Goal: Information Seeking & Learning: Learn about a topic

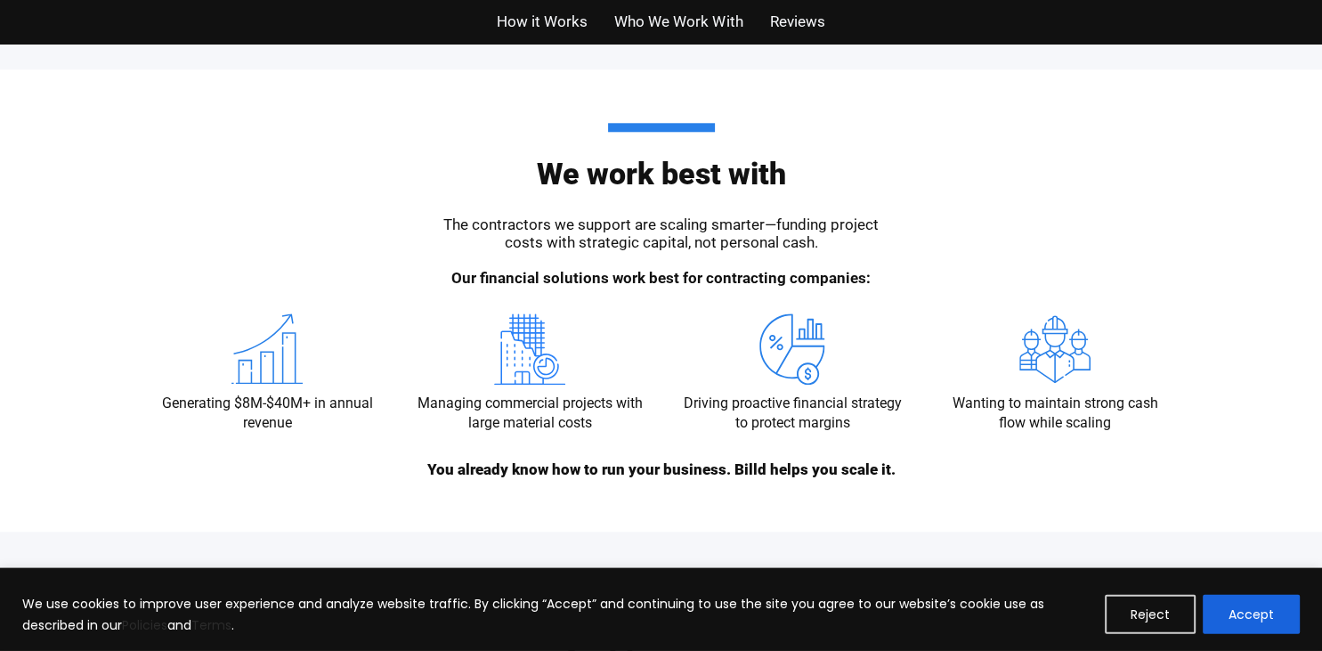
scroll to position [1881, 0]
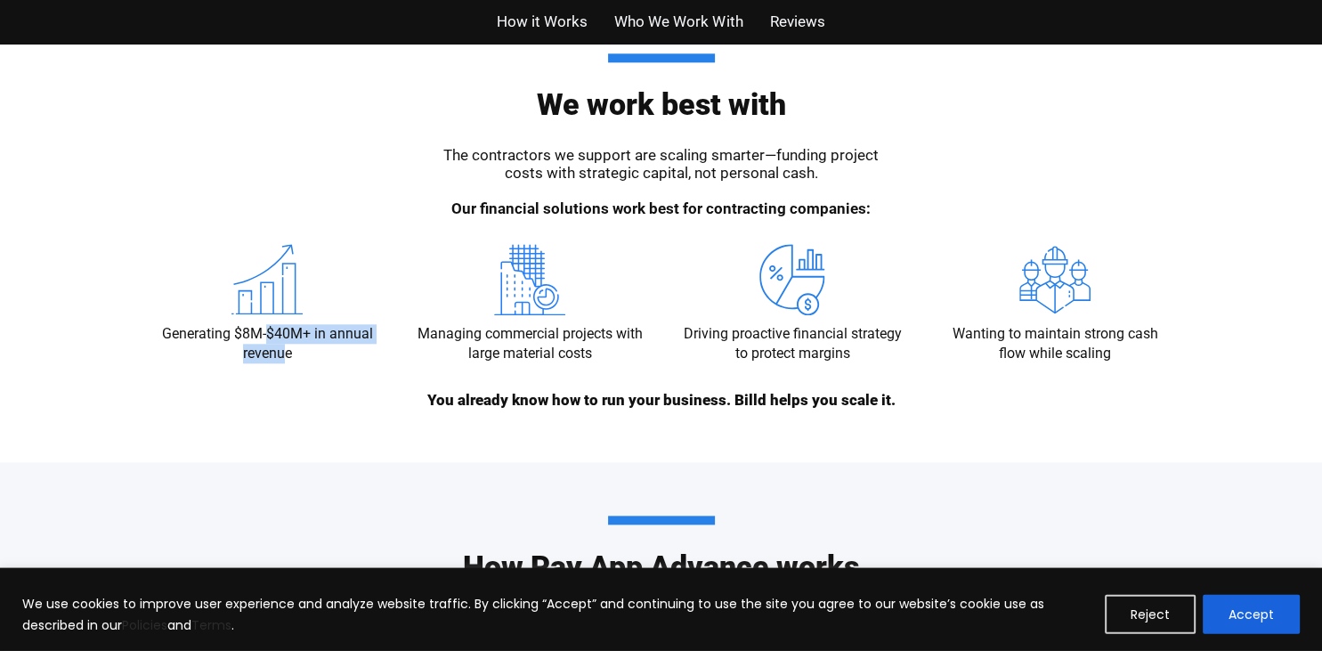
drag, startPoint x: 265, startPoint y: 333, endPoint x: 283, endPoint y: 358, distance: 30.6
click at [283, 358] on p "Generating $8M-$40M+ in annual revenue" at bounding box center [267, 345] width 227 height 40
drag, startPoint x: 254, startPoint y: 335, endPoint x: 279, endPoint y: 338, distance: 26.1
click at [279, 338] on p "Generating $8M-$40M+ in annual revenue" at bounding box center [267, 345] width 227 height 40
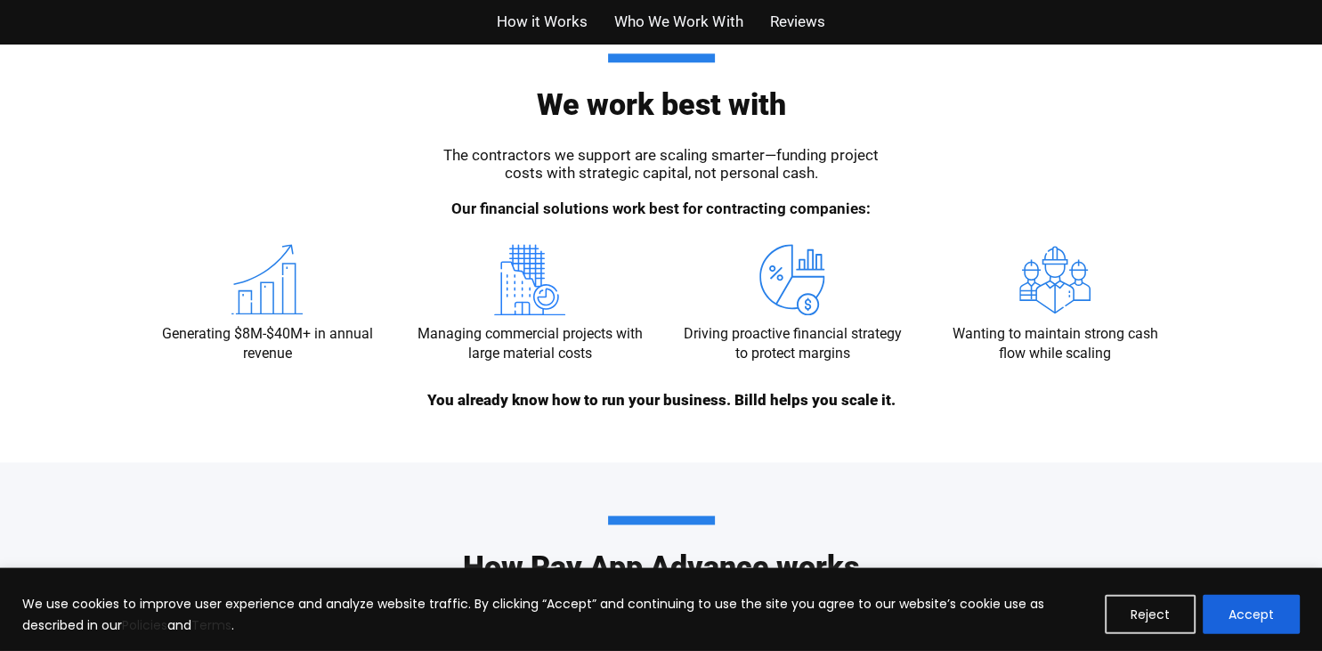
click at [255, 350] on p "Generating $8M-$40M+ in annual revenue" at bounding box center [267, 345] width 227 height 40
drag, startPoint x: 264, startPoint y: 349, endPoint x: 301, endPoint y: 348, distance: 36.5
click at [301, 348] on p "Generating $8M-$40M+ in annual revenue" at bounding box center [267, 345] width 227 height 40
click at [262, 346] on p "Generating $8M-$40M+ in annual revenue" at bounding box center [267, 345] width 227 height 40
drag, startPoint x: 273, startPoint y: 331, endPoint x: 312, endPoint y: 339, distance: 40.0
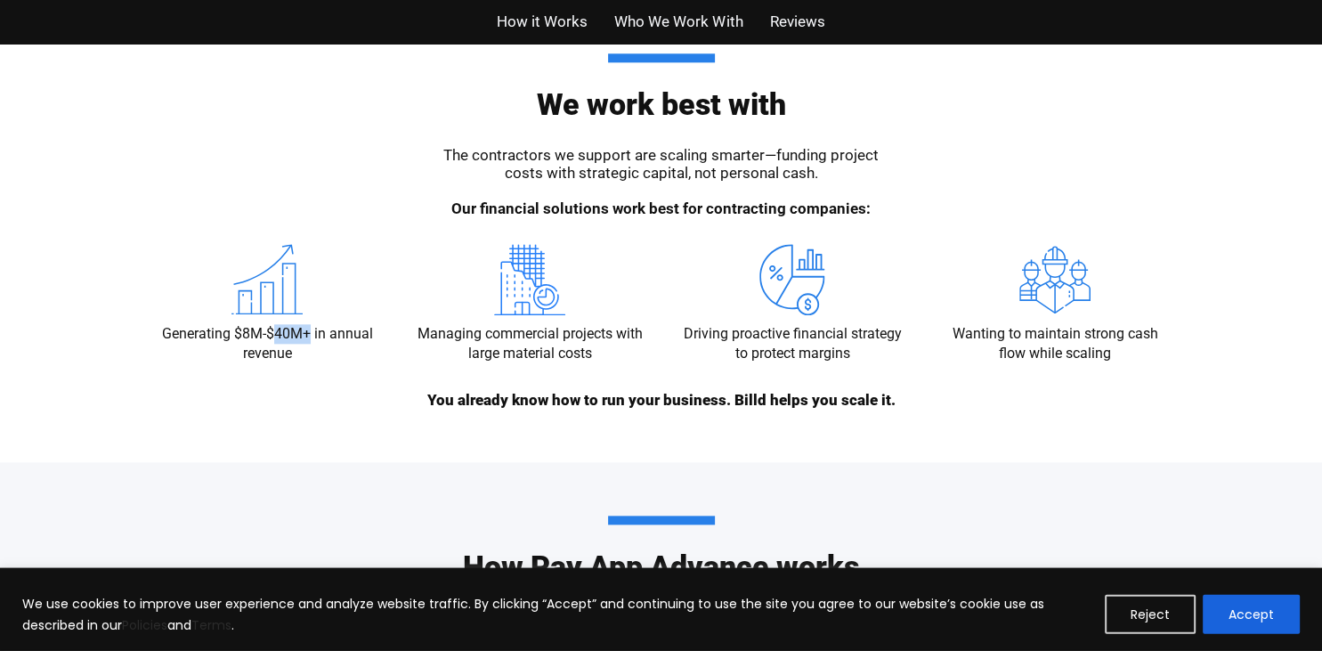
click at [312, 339] on p "Generating $8M-$40M+ in annual revenue" at bounding box center [267, 345] width 227 height 40
drag, startPoint x: 457, startPoint y: 324, endPoint x: 586, endPoint y: 344, distance: 129.8
click at [586, 344] on p "Managing commercial projects with large material costs" at bounding box center [530, 345] width 227 height 40
click at [548, 355] on p "Managing commercial projects with large material costs" at bounding box center [530, 345] width 227 height 40
drag, startPoint x: 750, startPoint y: 320, endPoint x: 781, endPoint y: 345, distance: 39.2
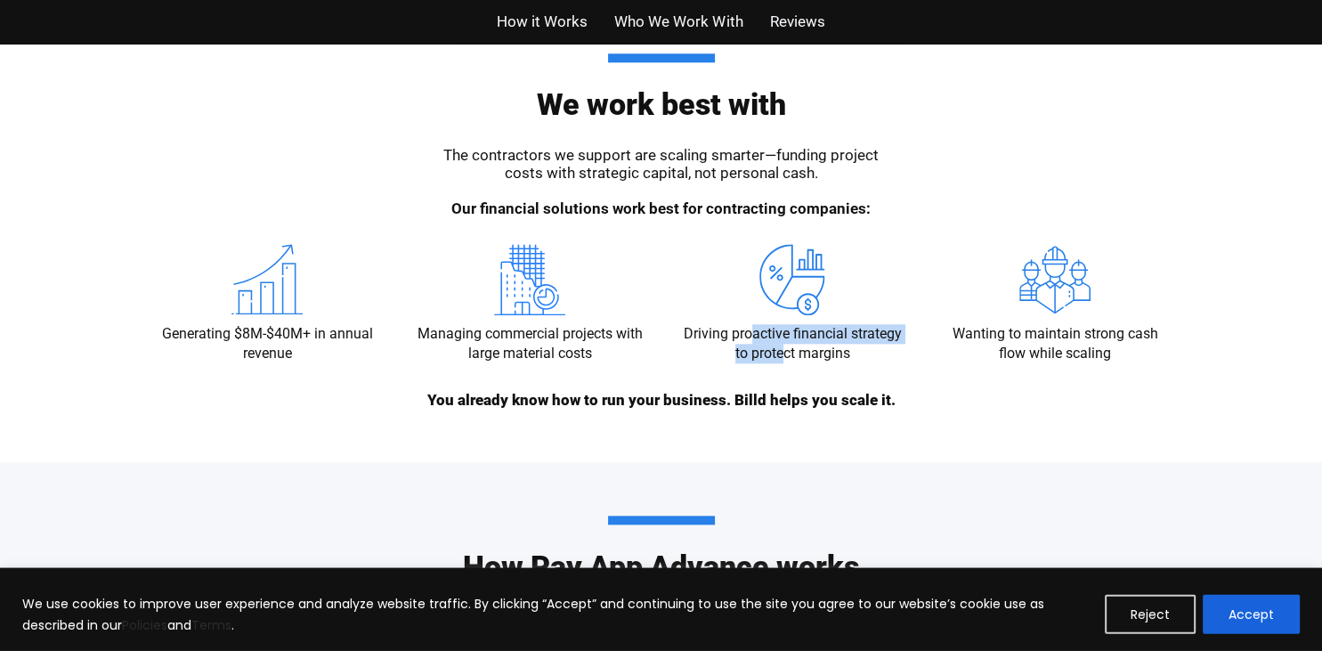
click at [781, 345] on div "Driving proactive financial strategy to protect margins" at bounding box center [792, 305] width 227 height 120
click at [780, 345] on p "Driving proactive financial strategy to protect margins" at bounding box center [792, 345] width 227 height 40
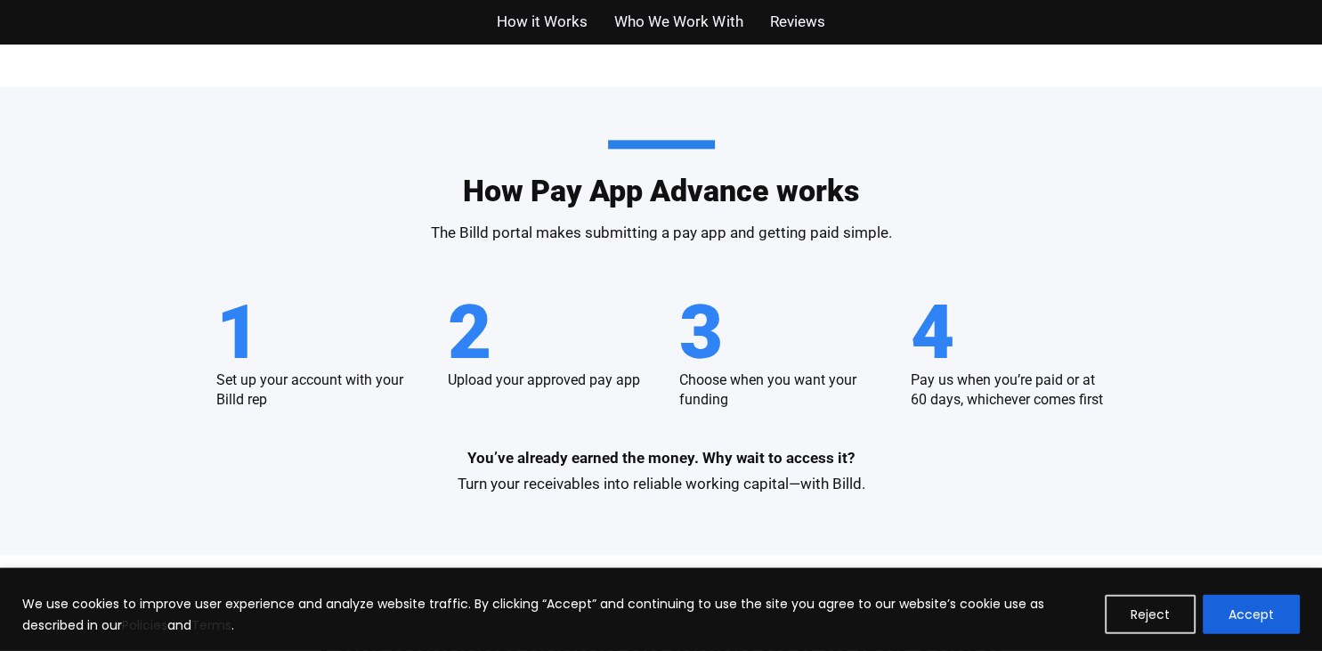
scroll to position [2256, 0]
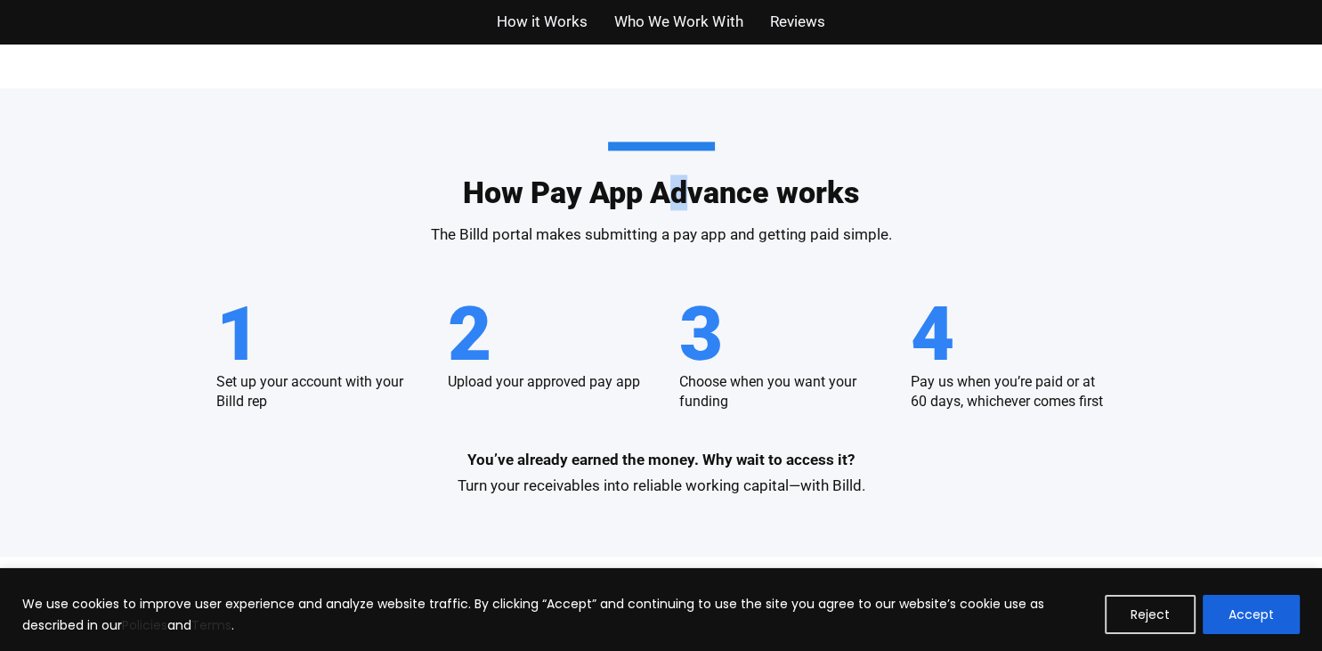
drag, startPoint x: 664, startPoint y: 188, endPoint x: 685, endPoint y: 189, distance: 21.4
click at [685, 189] on h2 "How Pay App Advance works" at bounding box center [661, 175] width 396 height 66
click at [631, 187] on h2 "How Pay App Advance works" at bounding box center [661, 175] width 396 height 66
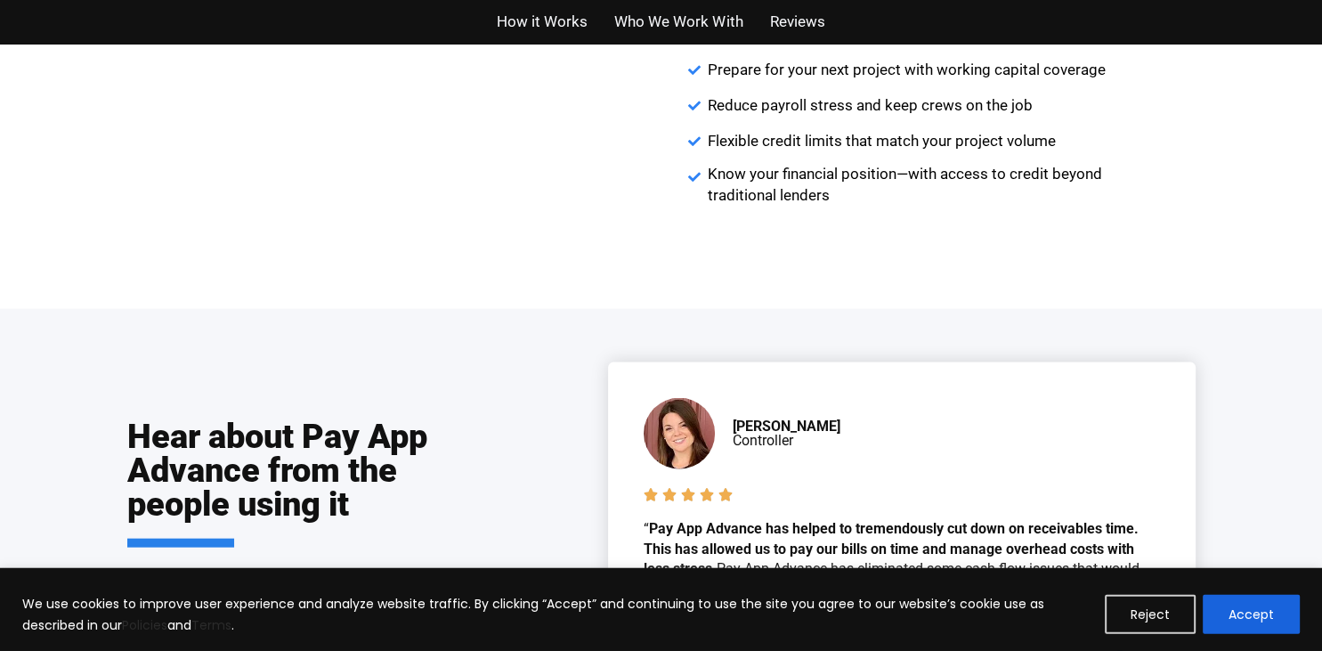
scroll to position [3727, 0]
